Goal: Task Accomplishment & Management: Use online tool/utility

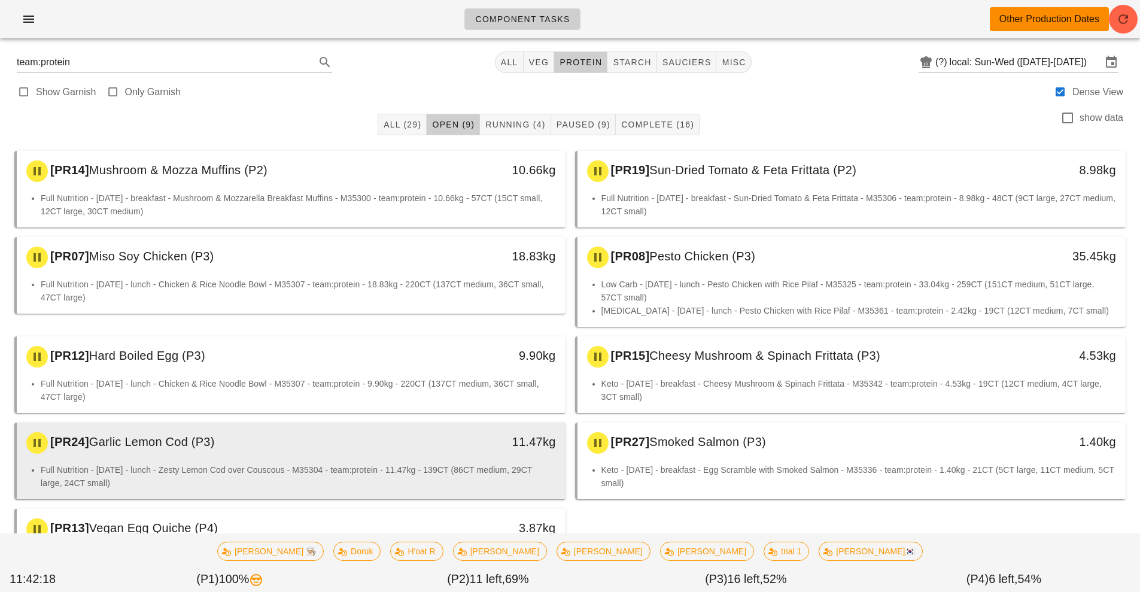
click at [322, 470] on li "Full Nutrition - [DATE] - lunch - Zesty Lemon Cod over Couscous - M35304 - team…" at bounding box center [298, 476] width 515 height 26
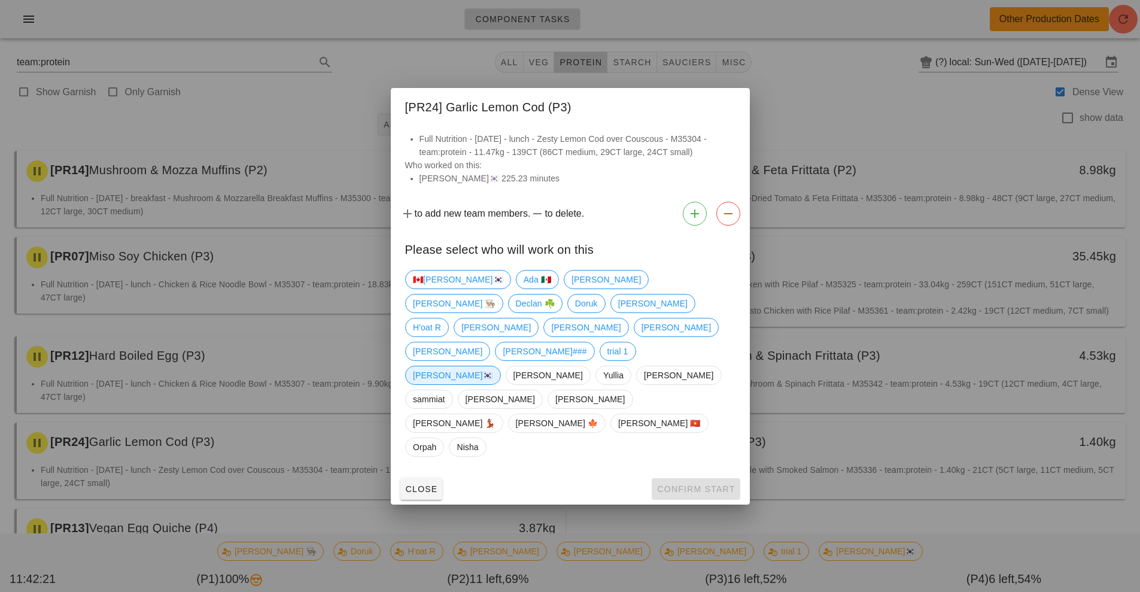
click at [493, 366] on span "[PERSON_NAME]🇰🇷" at bounding box center [453, 375] width 80 height 18
click at [698, 478] on button "Confirm Start" at bounding box center [696, 489] width 88 height 22
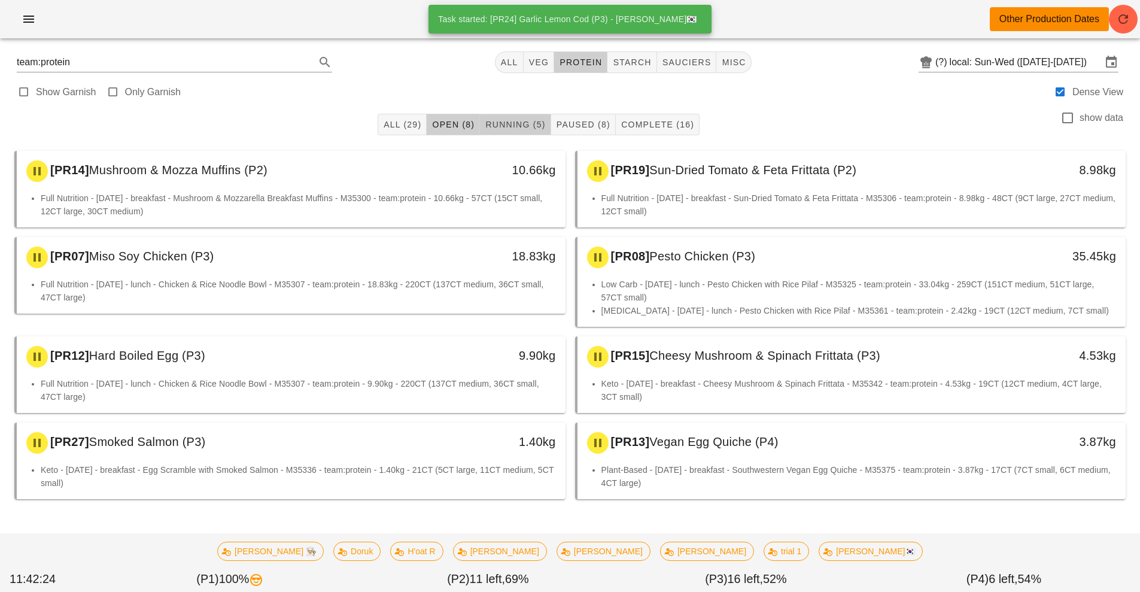
click at [501, 125] on span "Running (5)" at bounding box center [515, 125] width 60 height 10
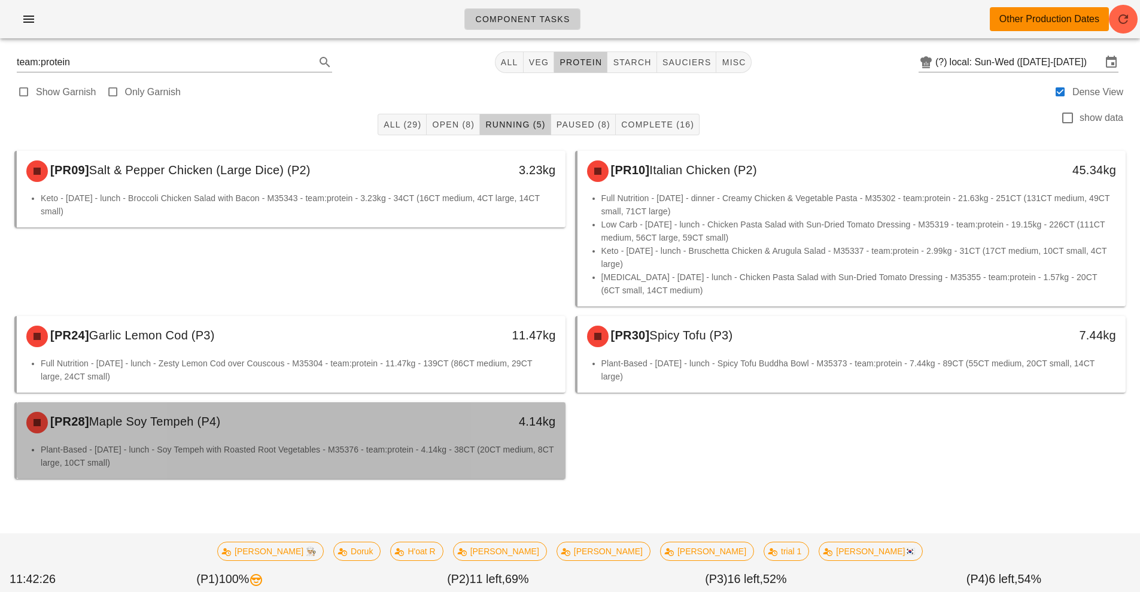
click at [402, 432] on div "[PR28] Maple Soy Tempeh (P4)" at bounding box center [222, 422] width 407 height 36
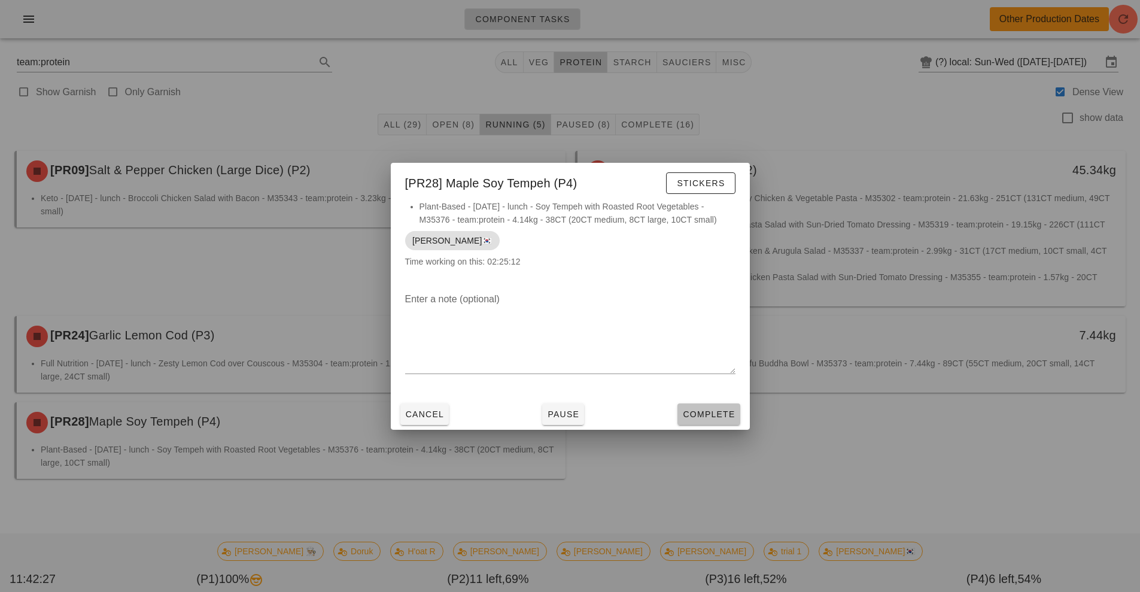
click at [710, 415] on span "Complete" at bounding box center [708, 414] width 53 height 10
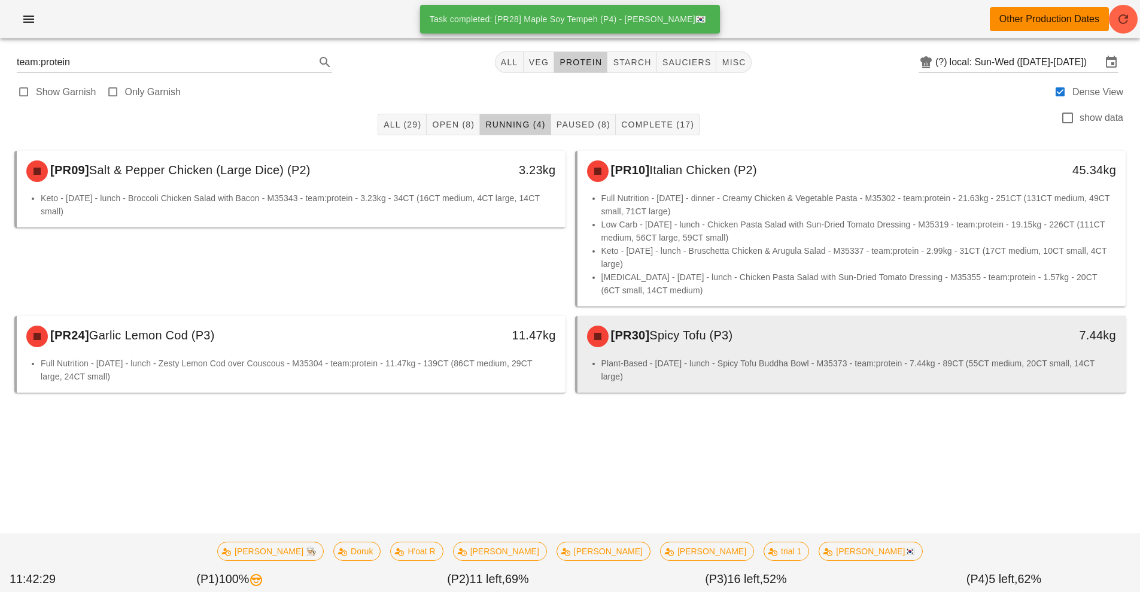
click at [764, 363] on li "Plant-Based - [DATE] - lunch - Spicy Tofu Buddha Bowl - M35373 - team:protein -…" at bounding box center [858, 370] width 515 height 26
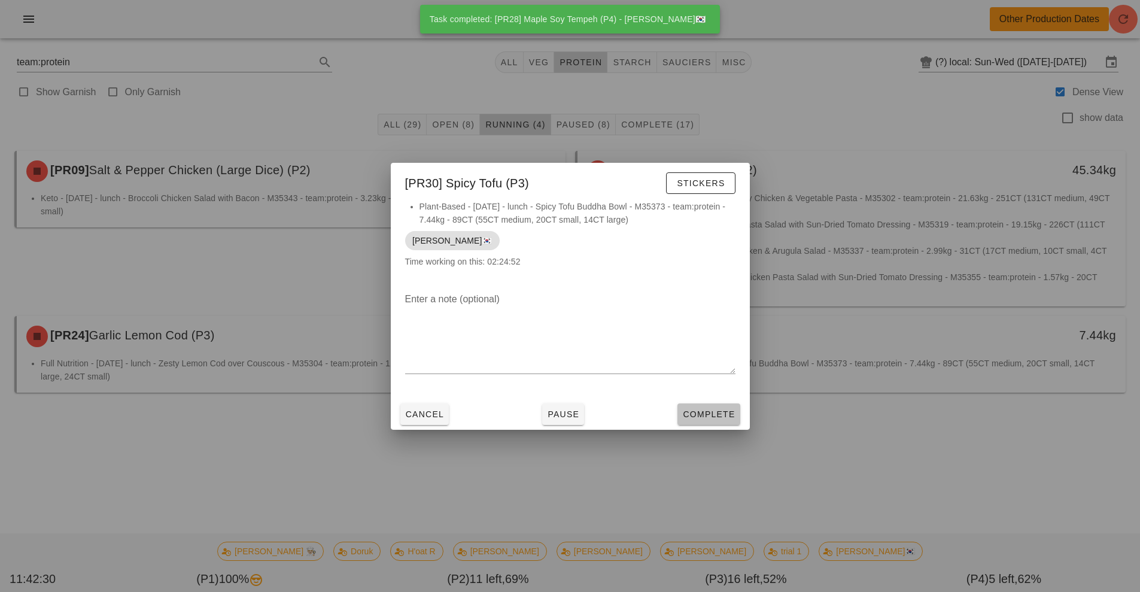
click at [703, 415] on span "Complete" at bounding box center [708, 414] width 53 height 10
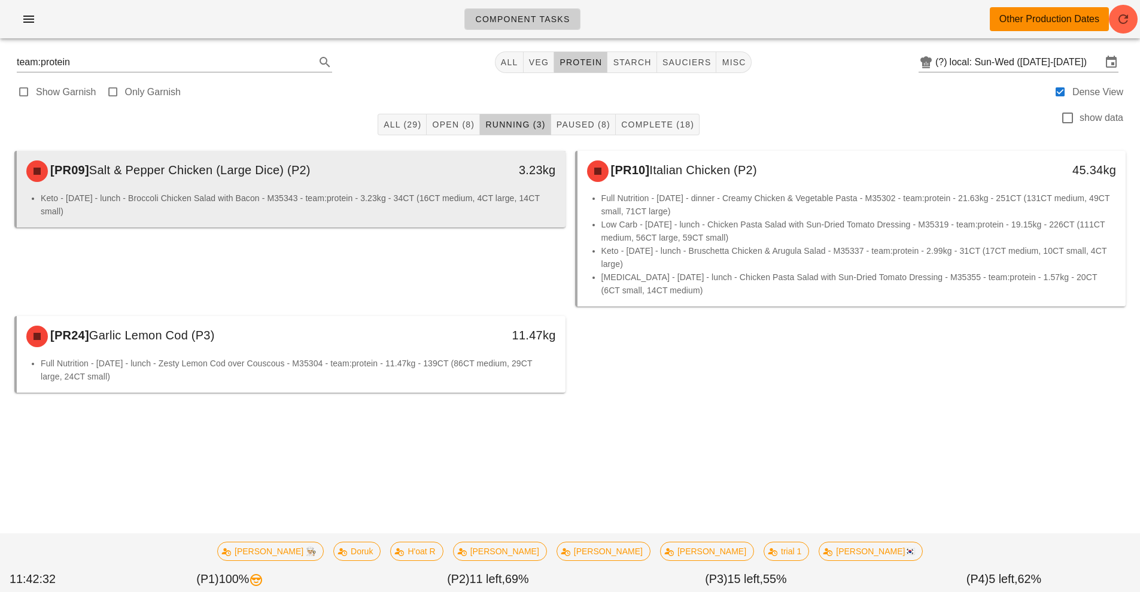
click at [426, 193] on li "Keto - [DATE] - lunch - Broccoli Chicken Salad with Bacon - M35343 - team:prote…" at bounding box center [298, 204] width 515 height 26
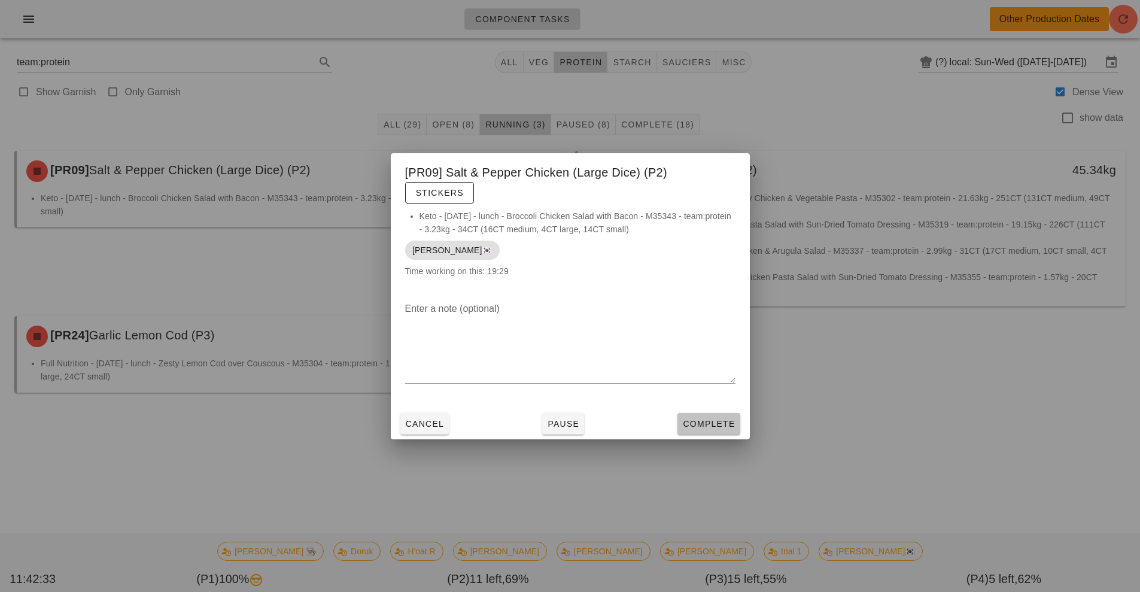
click at [720, 424] on span "Complete" at bounding box center [708, 424] width 53 height 10
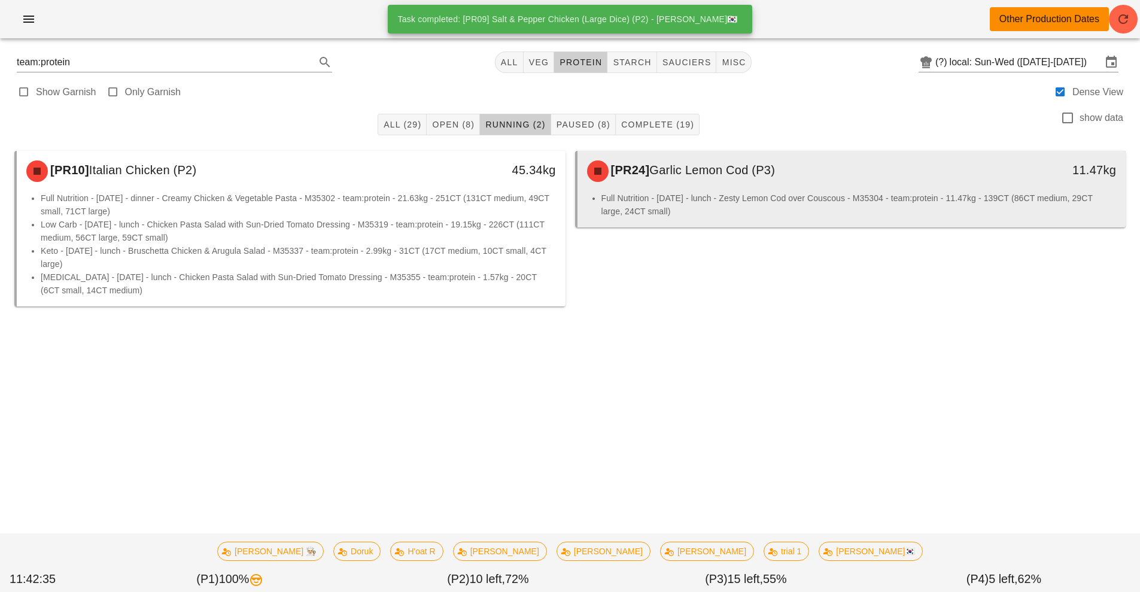
click at [717, 205] on li "Full Nutrition - [DATE] - lunch - Zesty Lemon Cod over Couscous - M35304 - team…" at bounding box center [858, 204] width 515 height 26
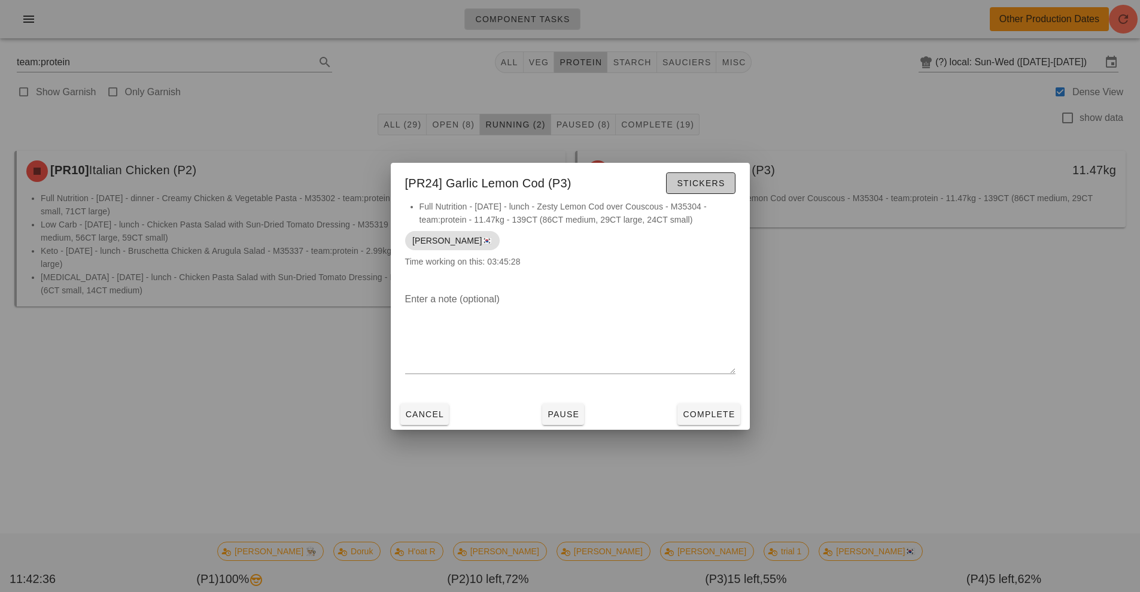
click at [716, 184] on span "Stickers" at bounding box center [700, 183] width 48 height 10
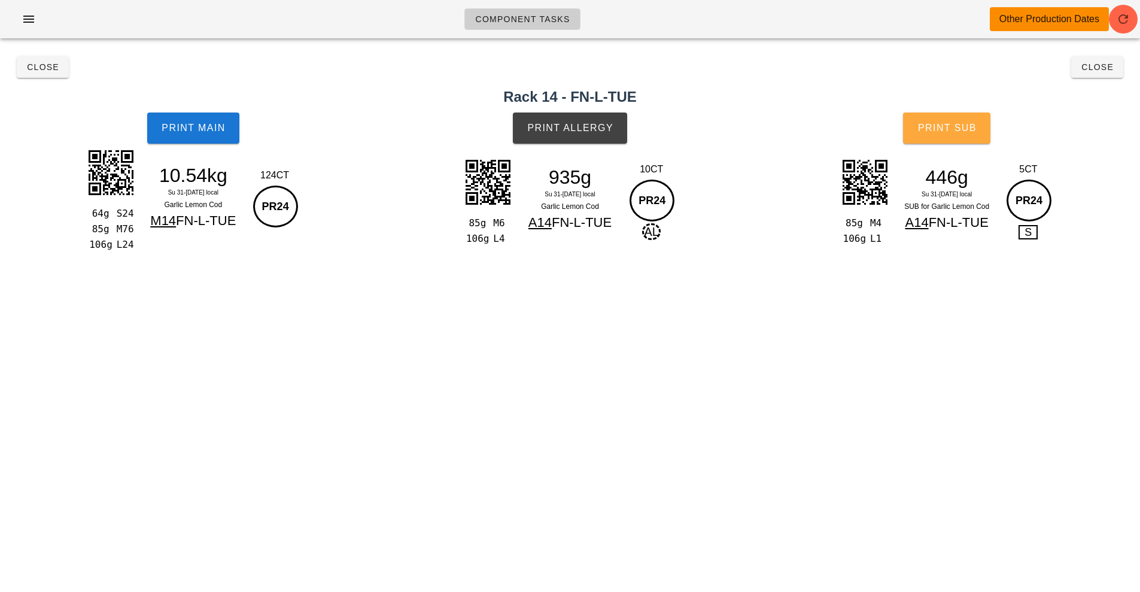
click at [959, 141] on button "Print Sub" at bounding box center [946, 127] width 87 height 31
click at [543, 127] on span "Print Allergy" at bounding box center [569, 128] width 87 height 11
click at [159, 115] on button "Print Main" at bounding box center [193, 127] width 92 height 31
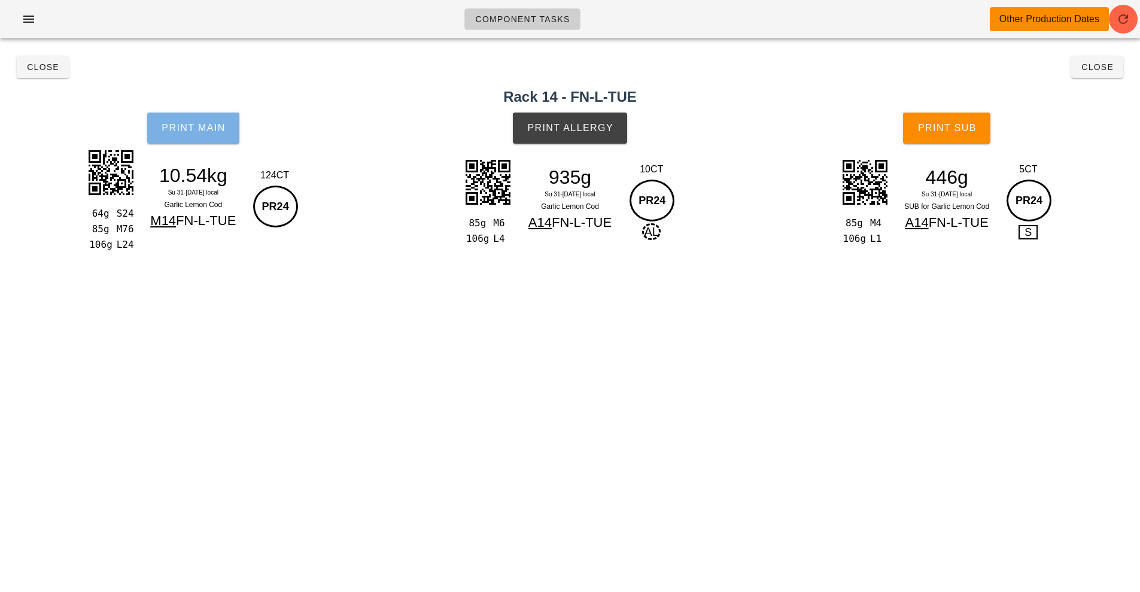
click at [182, 122] on button "Print Main" at bounding box center [193, 127] width 92 height 31
click at [193, 122] on button "Print Main" at bounding box center [193, 127] width 92 height 31
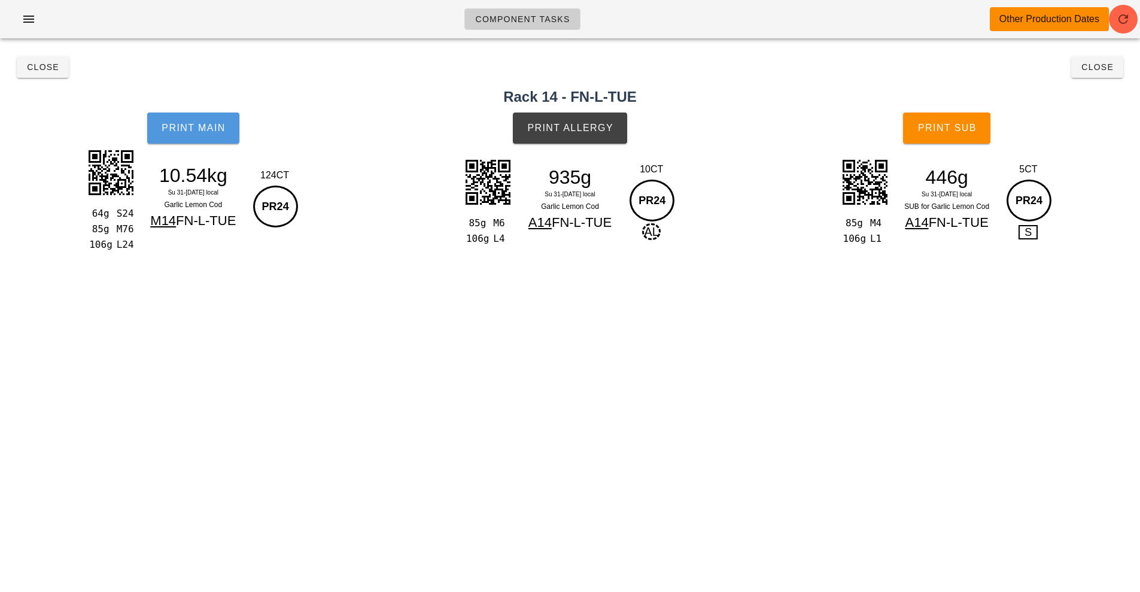
click at [193, 122] on button "Print Main" at bounding box center [193, 127] width 92 height 31
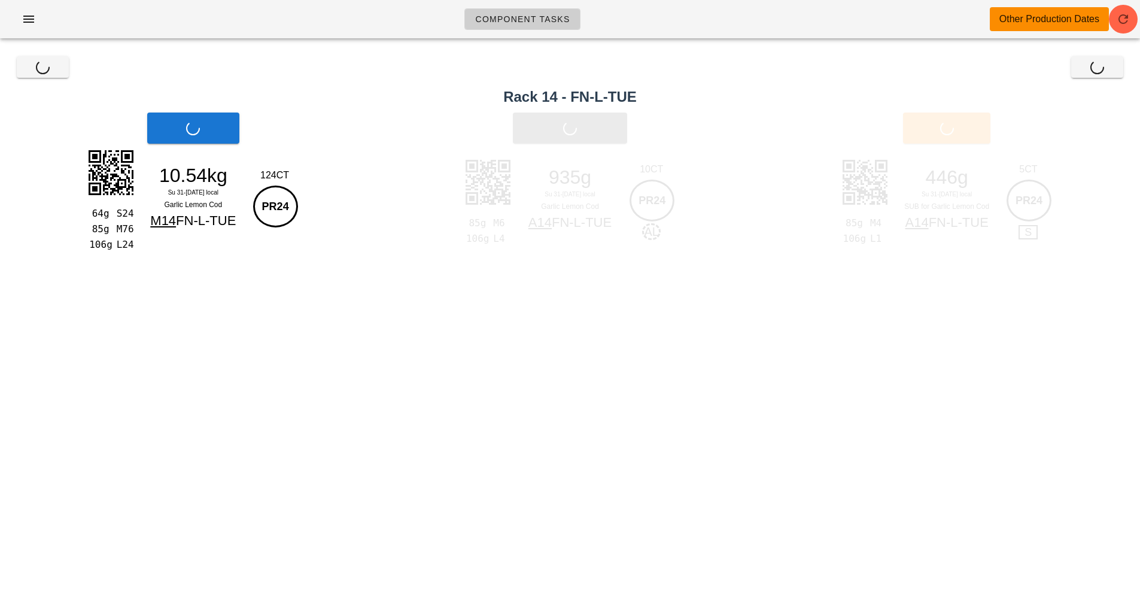
click at [193, 122] on div "Print Main" at bounding box center [193, 127] width 386 height 45
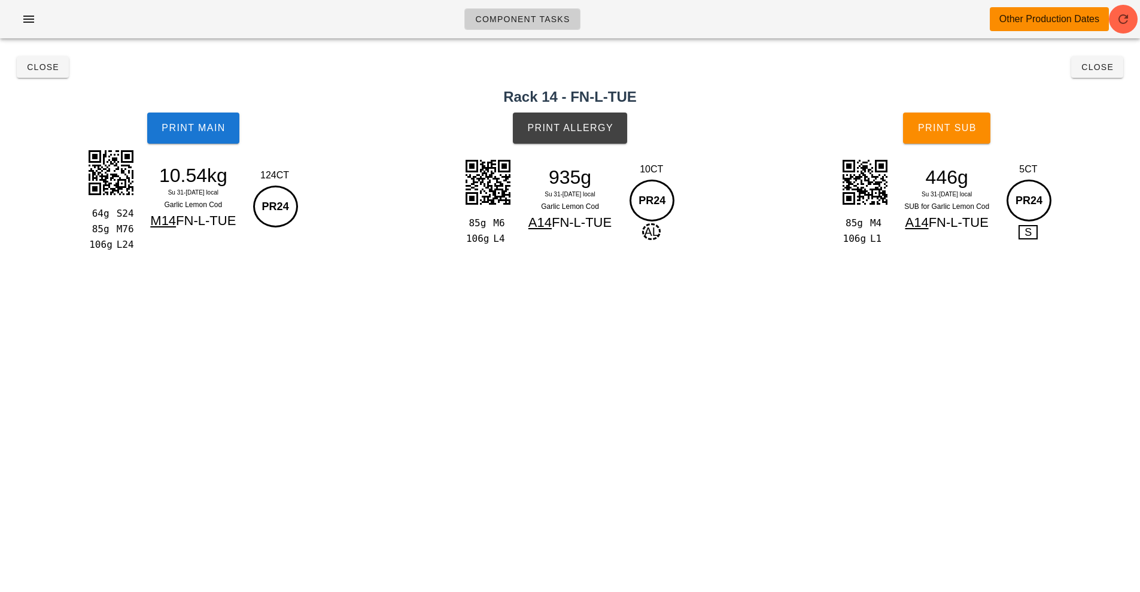
click at [860, 436] on div "Component Tasks Other Production Dates team:protein All veg protein starch sauc…" at bounding box center [570, 296] width 1140 height 592
click at [658, 46] on div "Component Tasks Other Production Dates" at bounding box center [570, 24] width 1140 height 48
click at [209, 133] on button "Print Main" at bounding box center [193, 127] width 92 height 31
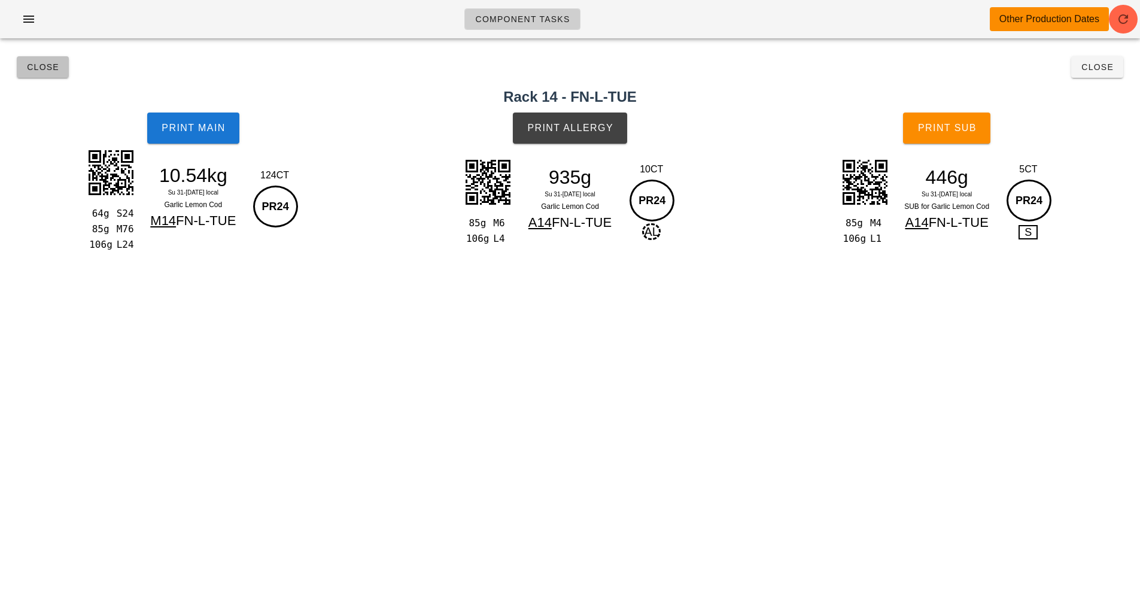
click at [45, 68] on span "Close" at bounding box center [42, 67] width 33 height 10
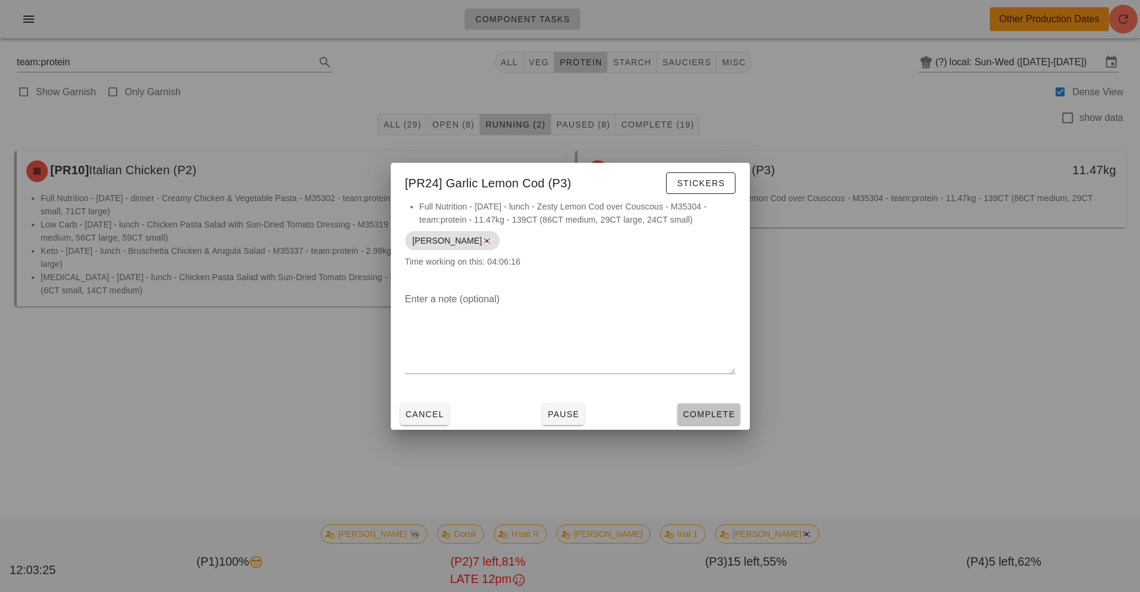
click at [705, 409] on span "Complete" at bounding box center [708, 414] width 53 height 10
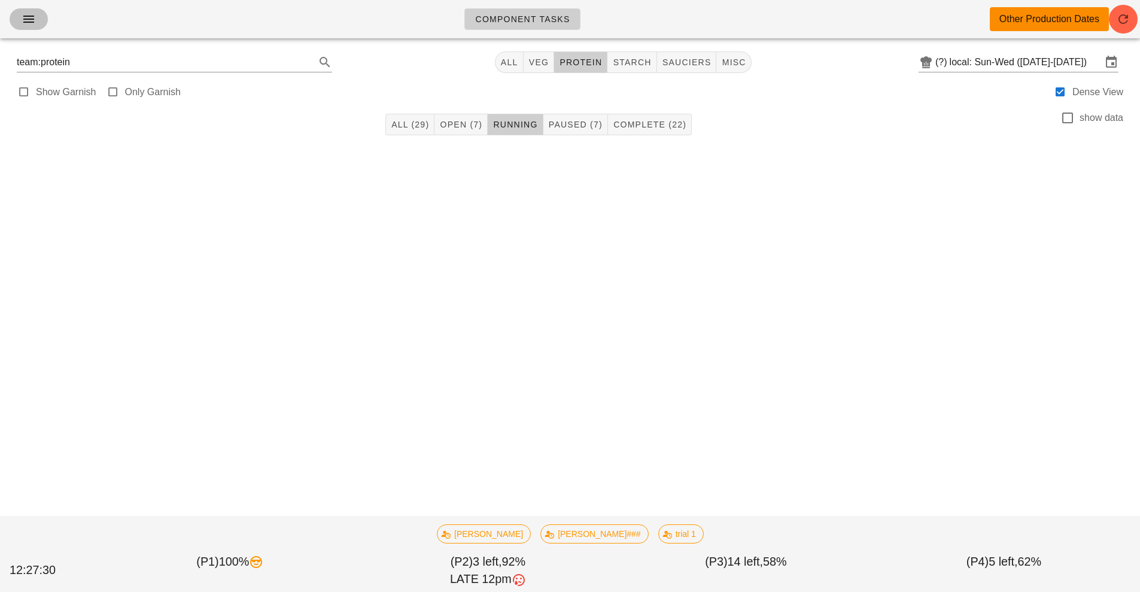
click at [39, 25] on button "button" at bounding box center [29, 19] width 38 height 22
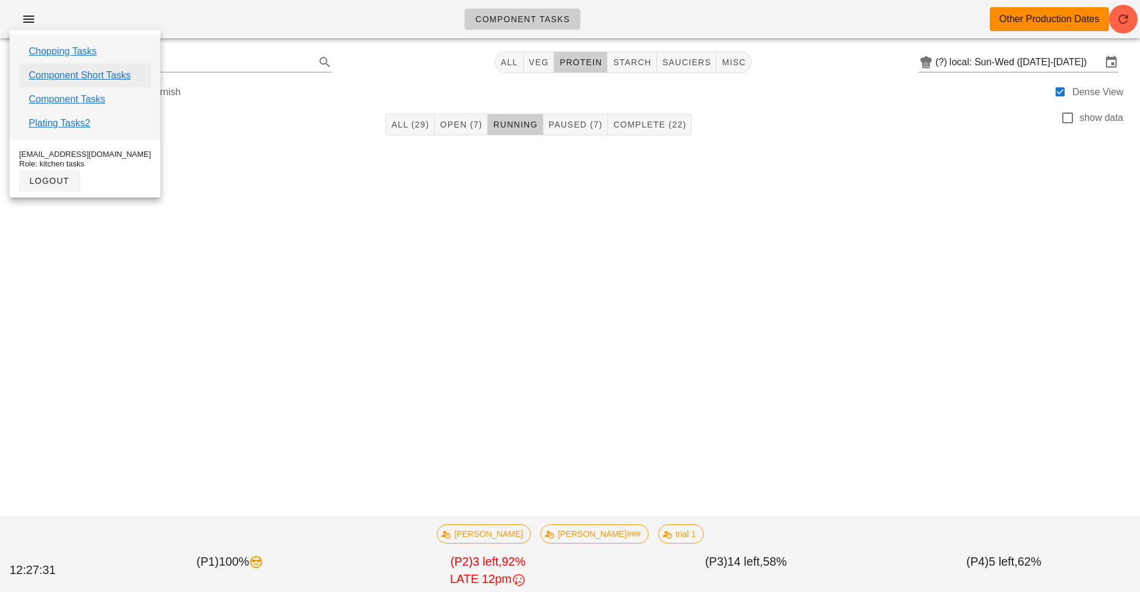
click at [95, 78] on link "Component Short Tasks" at bounding box center [80, 75] width 102 height 14
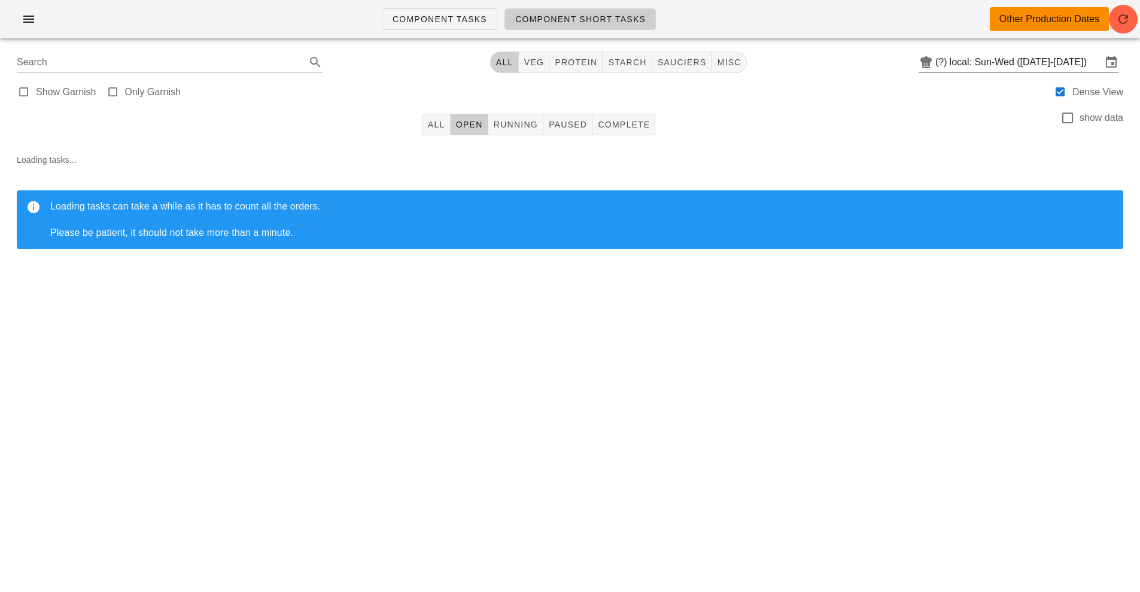
click at [1022, 69] on input "local: Sun-Wed ([DATE]-[DATE])" at bounding box center [1025, 62] width 152 height 19
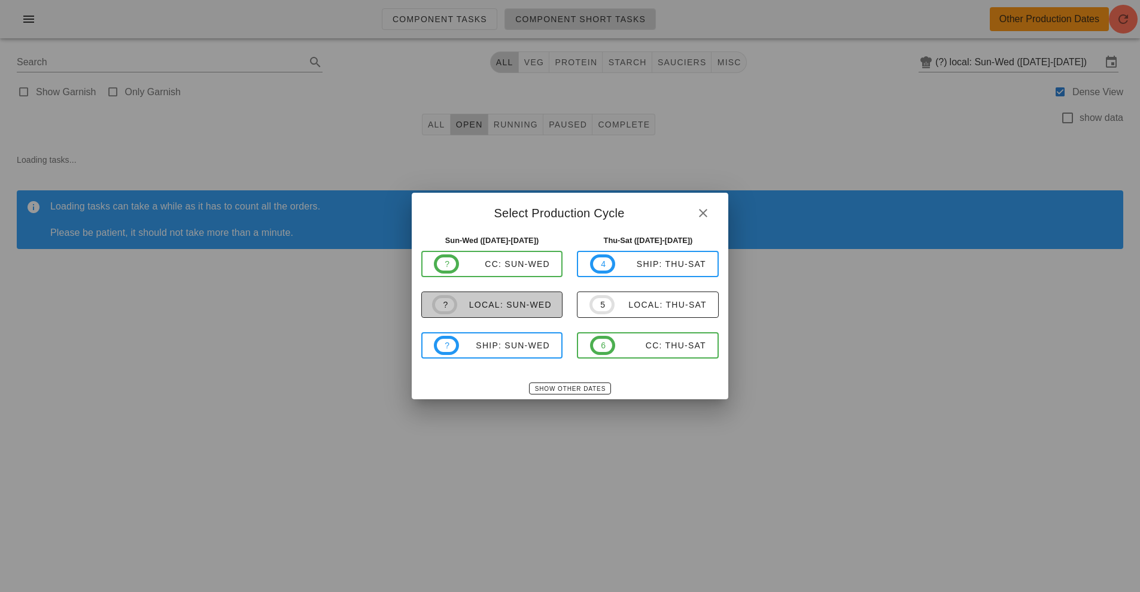
click at [506, 294] on button "? local: Sun-Wed" at bounding box center [492, 304] width 142 height 26
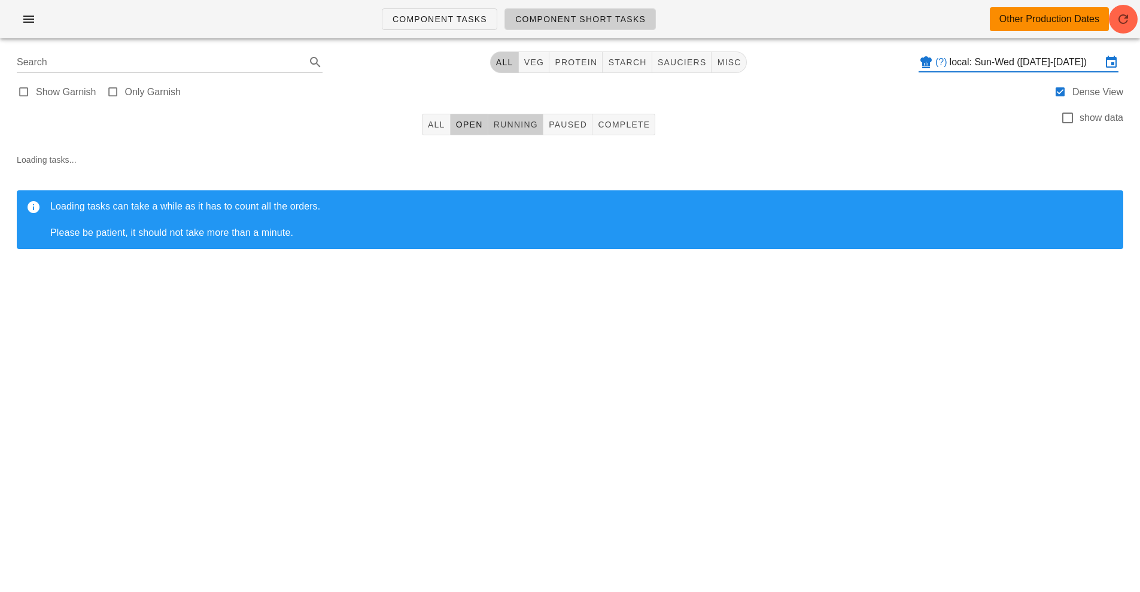
click at [510, 127] on span "Running" at bounding box center [515, 125] width 45 height 10
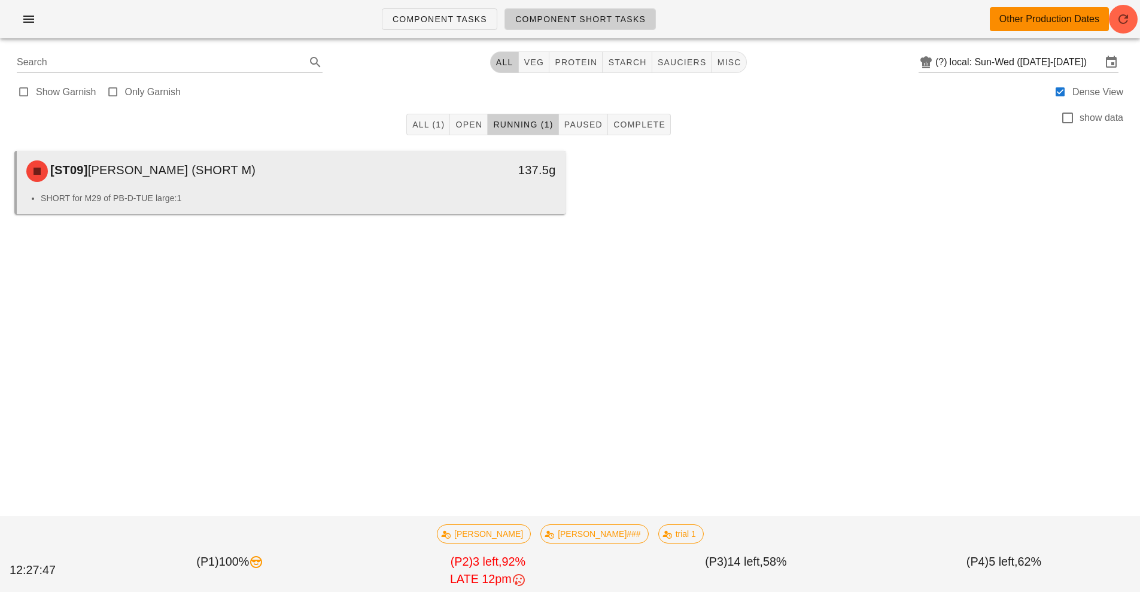
click at [404, 184] on div "[ST09] [PERSON_NAME] (SHORT M)" at bounding box center [222, 171] width 407 height 36
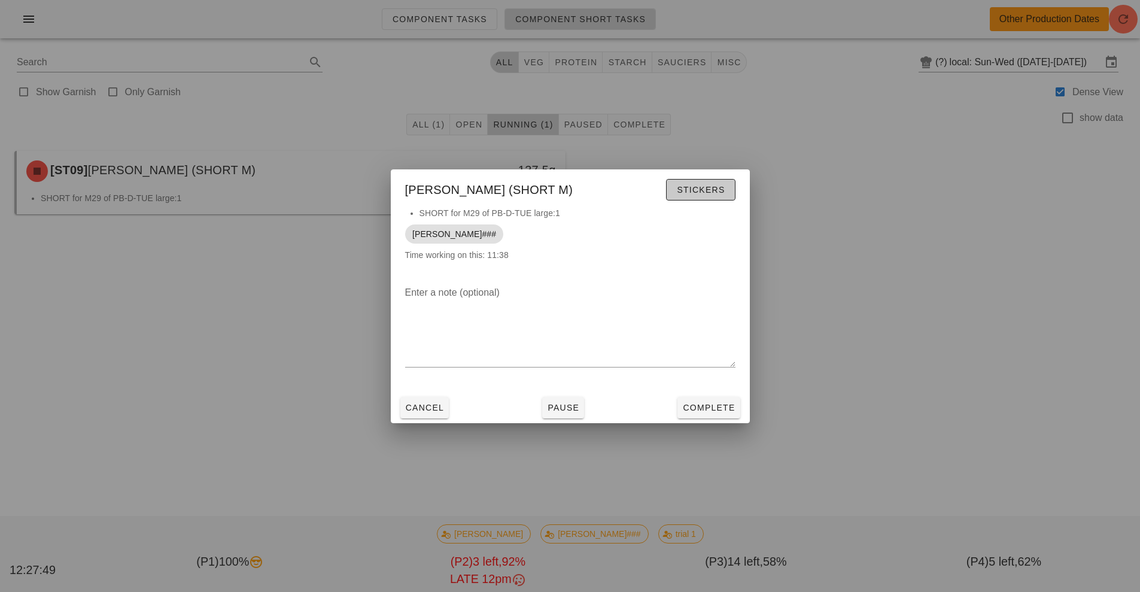
click at [696, 197] on button "Stickers" at bounding box center [700, 190] width 69 height 22
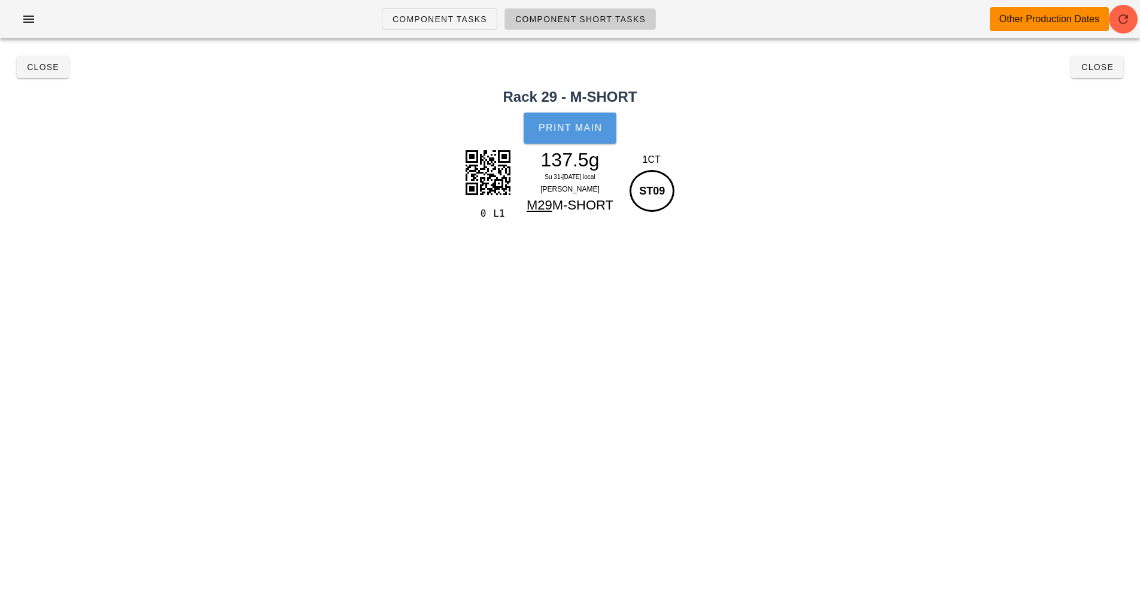
click at [573, 120] on button "Print Main" at bounding box center [569, 127] width 92 height 31
click at [40, 73] on button "Close" at bounding box center [43, 67] width 52 height 22
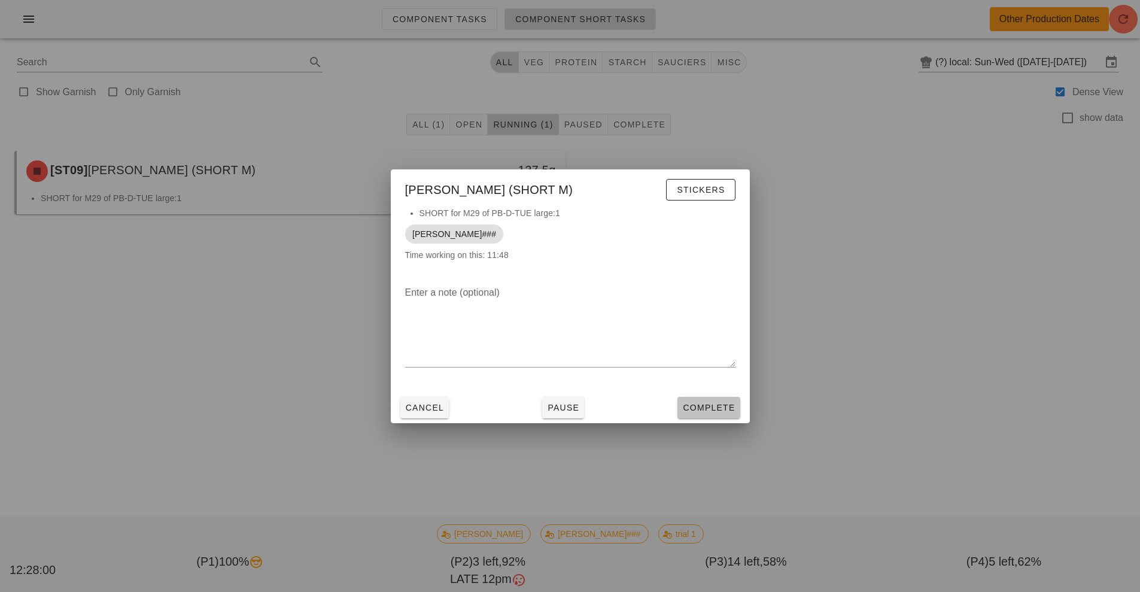
click at [723, 409] on span "Complete" at bounding box center [708, 408] width 53 height 10
